Goal: Information Seeking & Learning: Learn about a topic

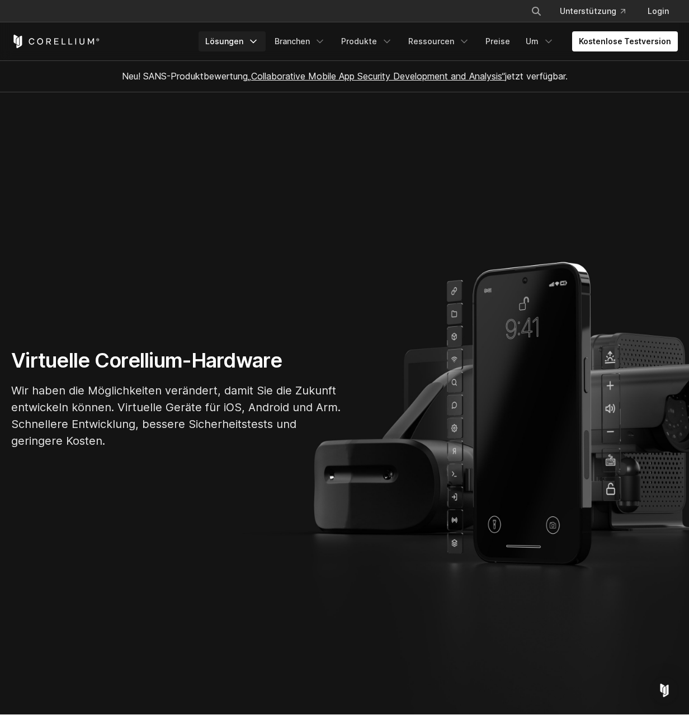
click at [252, 42] on icon "Navigationsmenü" at bounding box center [253, 41] width 11 height 11
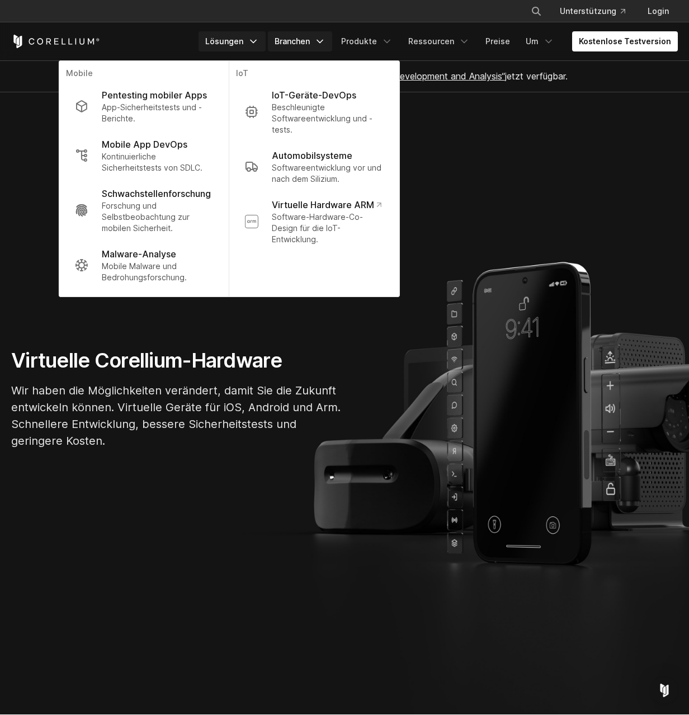
click at [291, 40] on font "Branchen" at bounding box center [292, 41] width 35 height 10
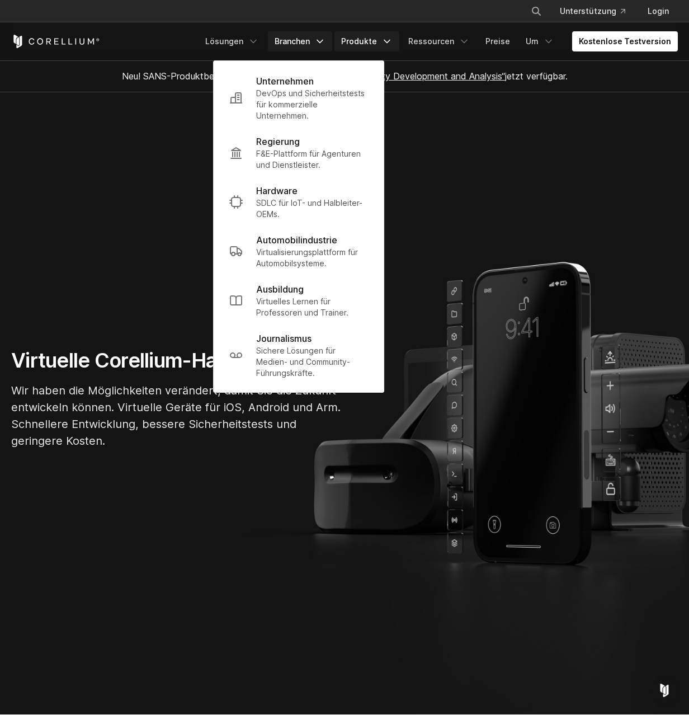
click at [351, 39] on font "Produkte" at bounding box center [359, 41] width 36 height 10
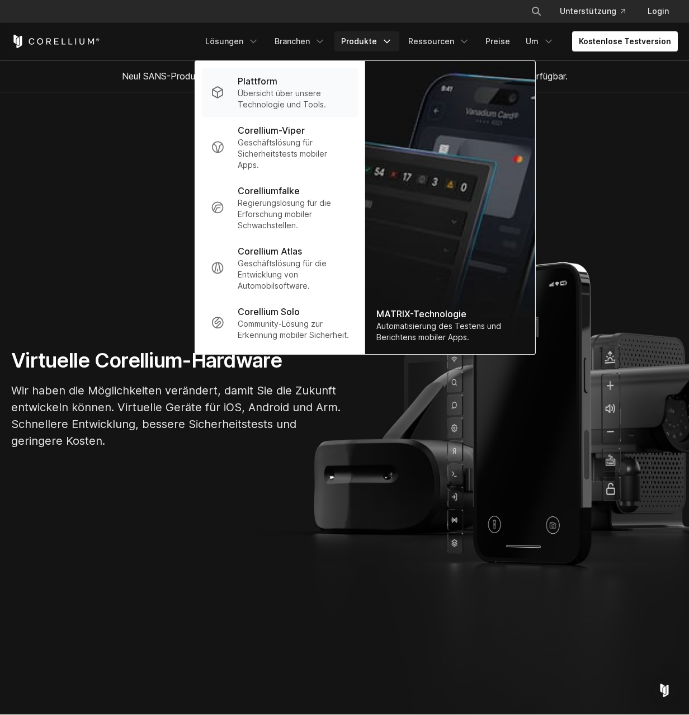
click at [294, 101] on font "Übersicht über unsere Technologie und Tools." at bounding box center [282, 98] width 88 height 21
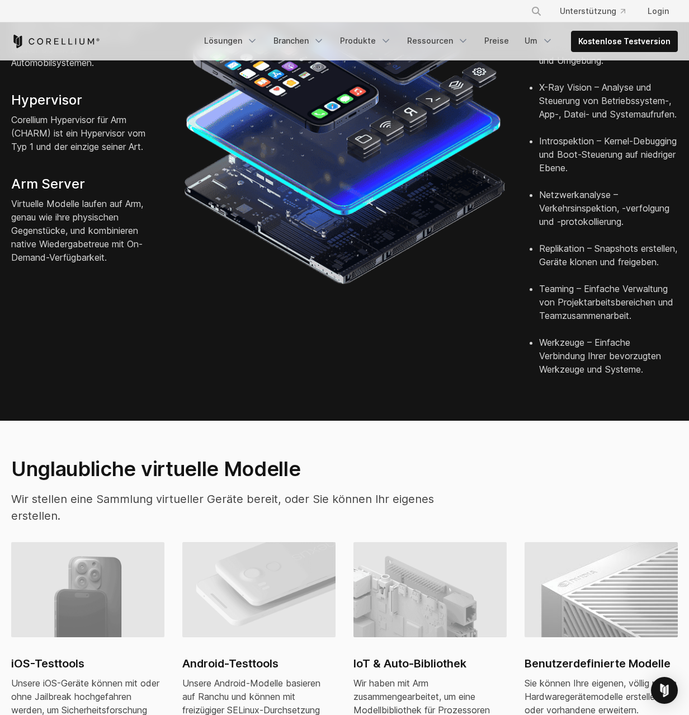
scroll to position [504, 0]
